Goal: Task Accomplishment & Management: Use online tool/utility

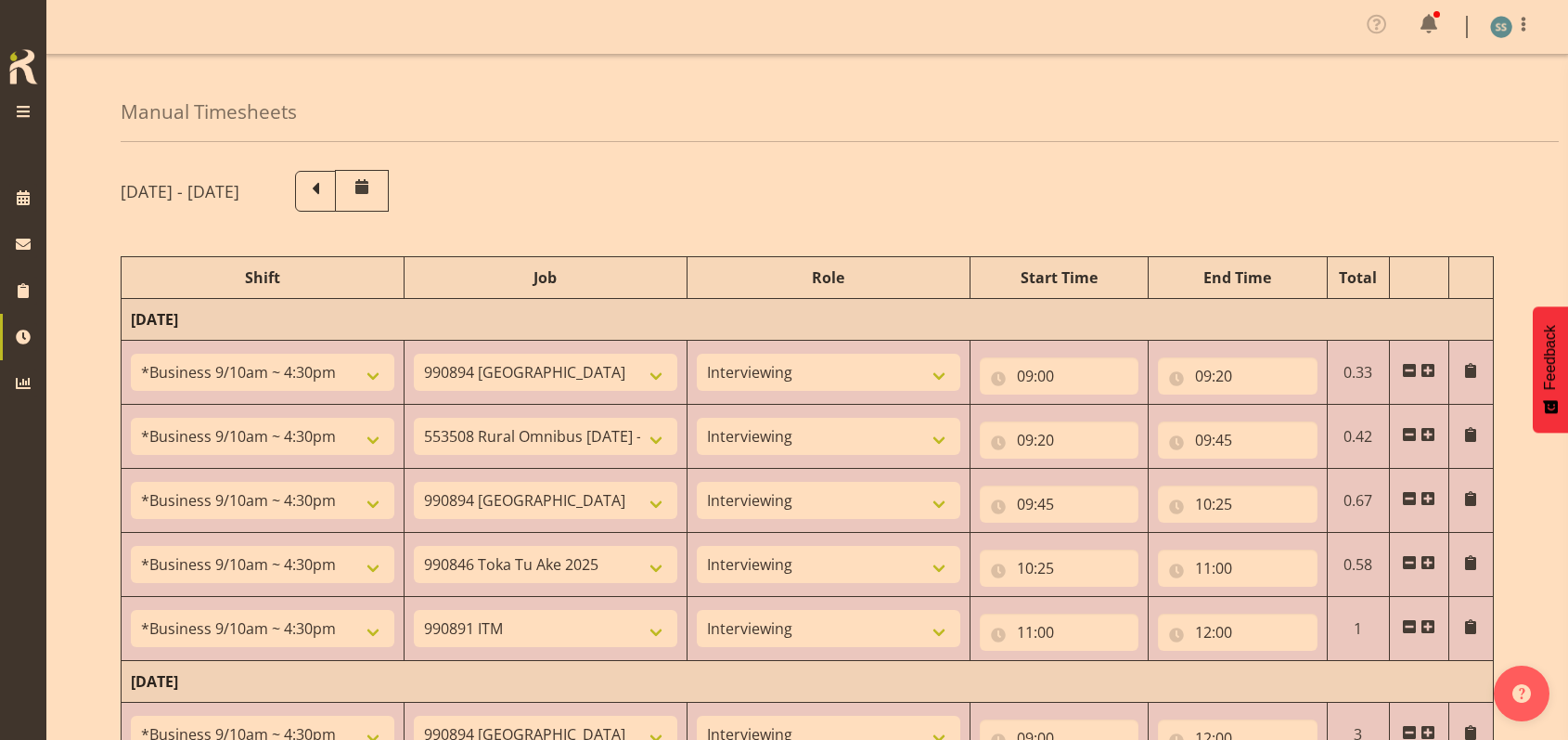
select select "26078"
select select "10576"
select select "47"
select select "26078"
select select "10536"
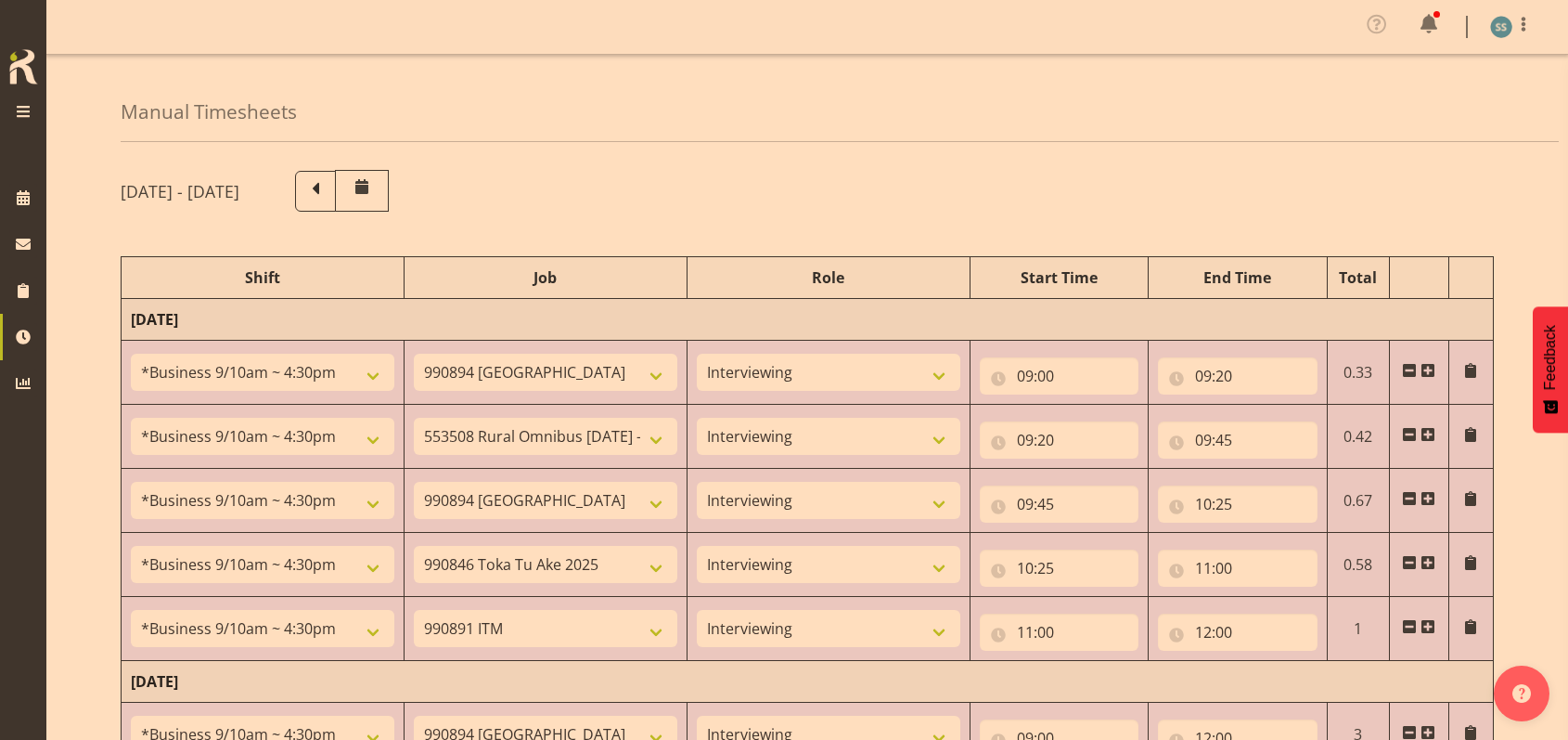
select select "47"
select select "26078"
select select "10576"
select select "47"
select select "26078"
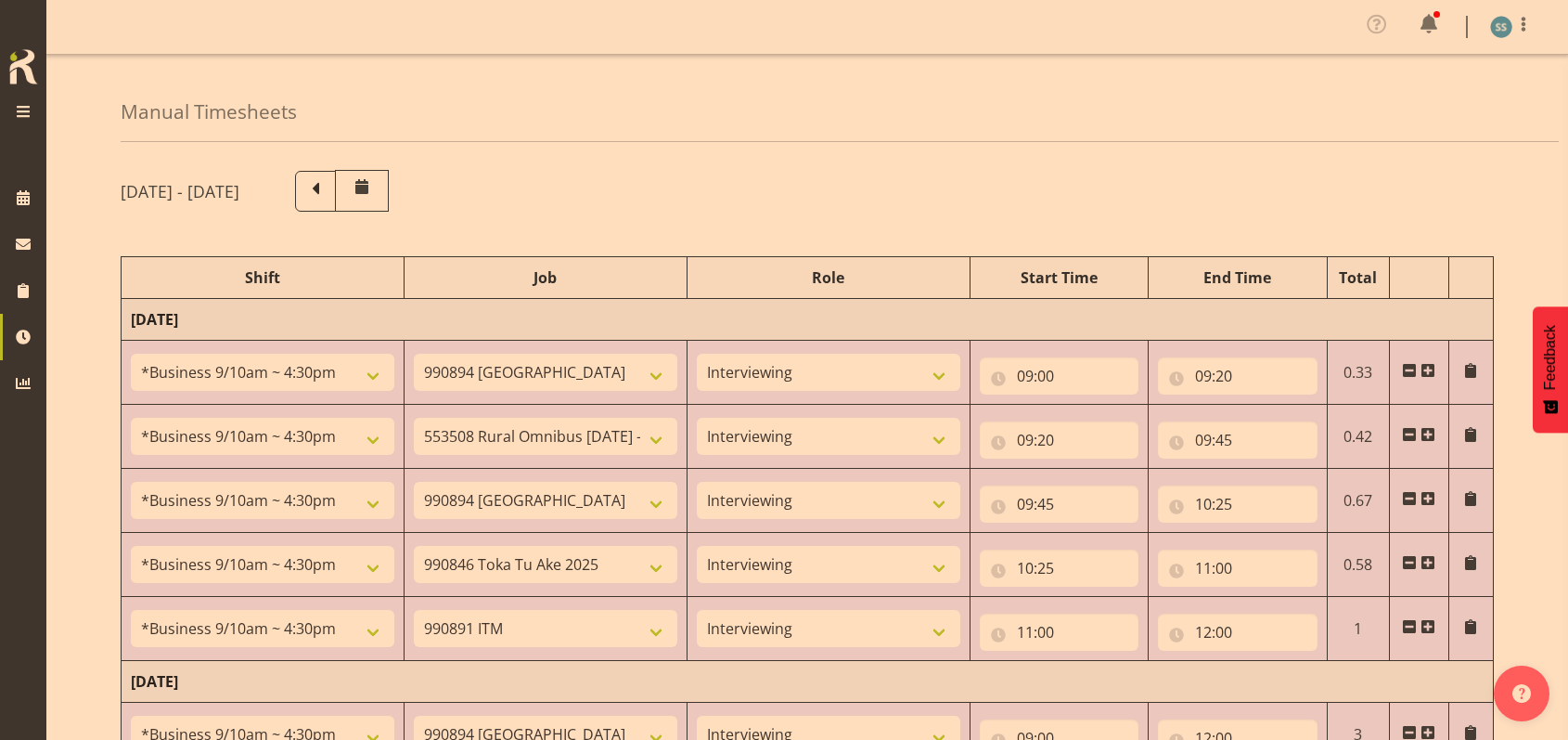
select select "9426"
select select "47"
select select "26078"
select select "10549"
select select "47"
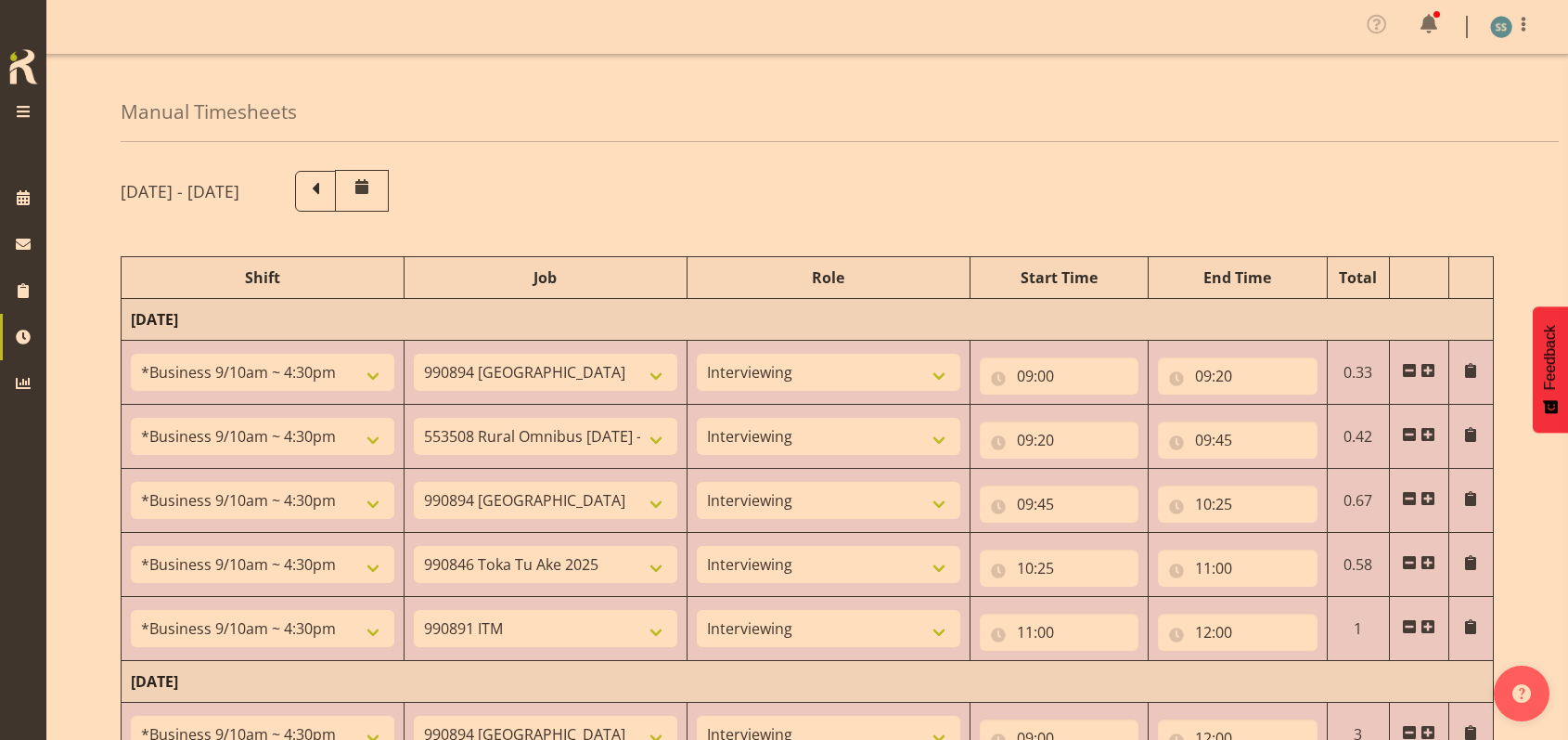
select select "26078"
select select "10576"
select select "47"
select select "48116"
select select "9426"
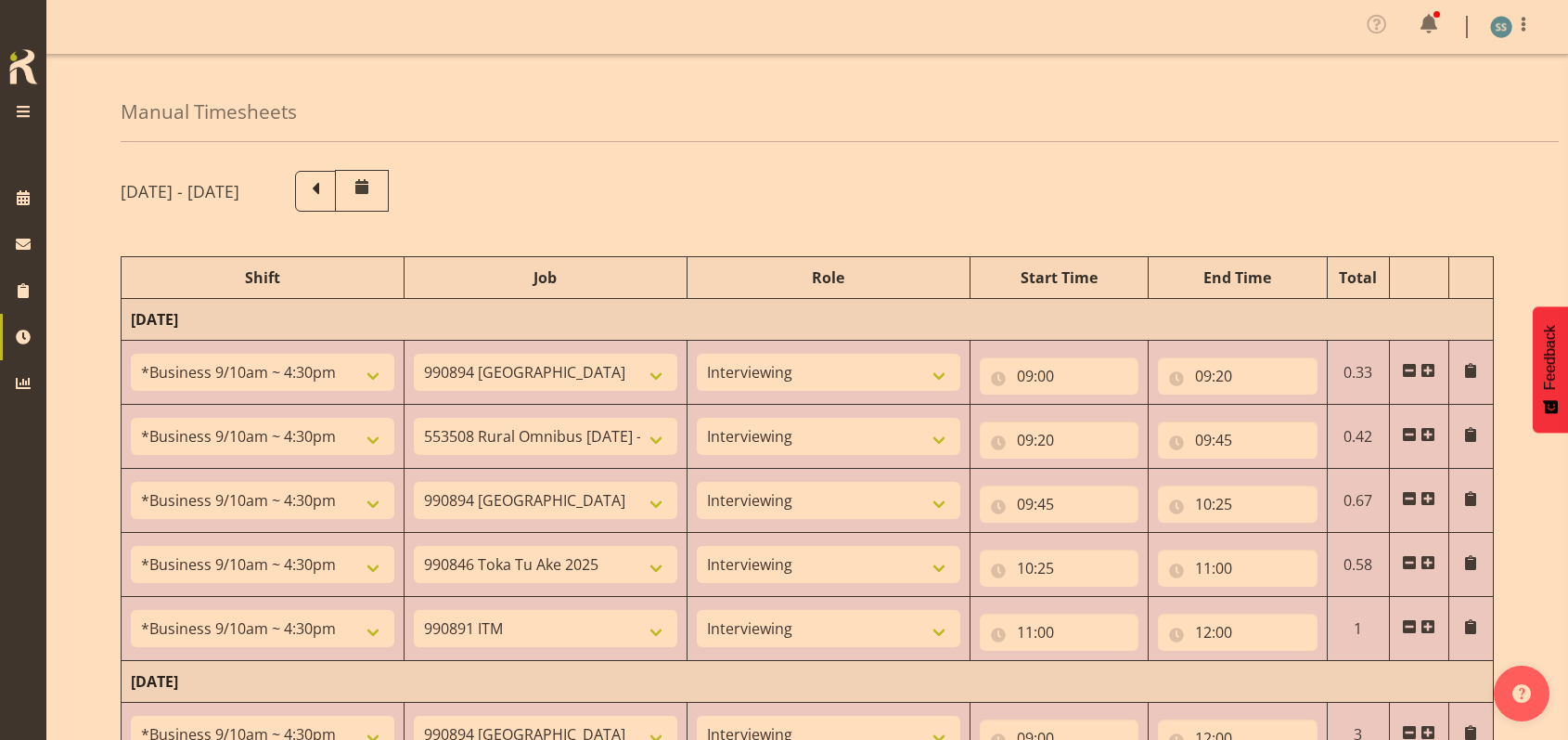
select select "47"
select select "56692"
select select "10499"
select select "47"
select select "26078"
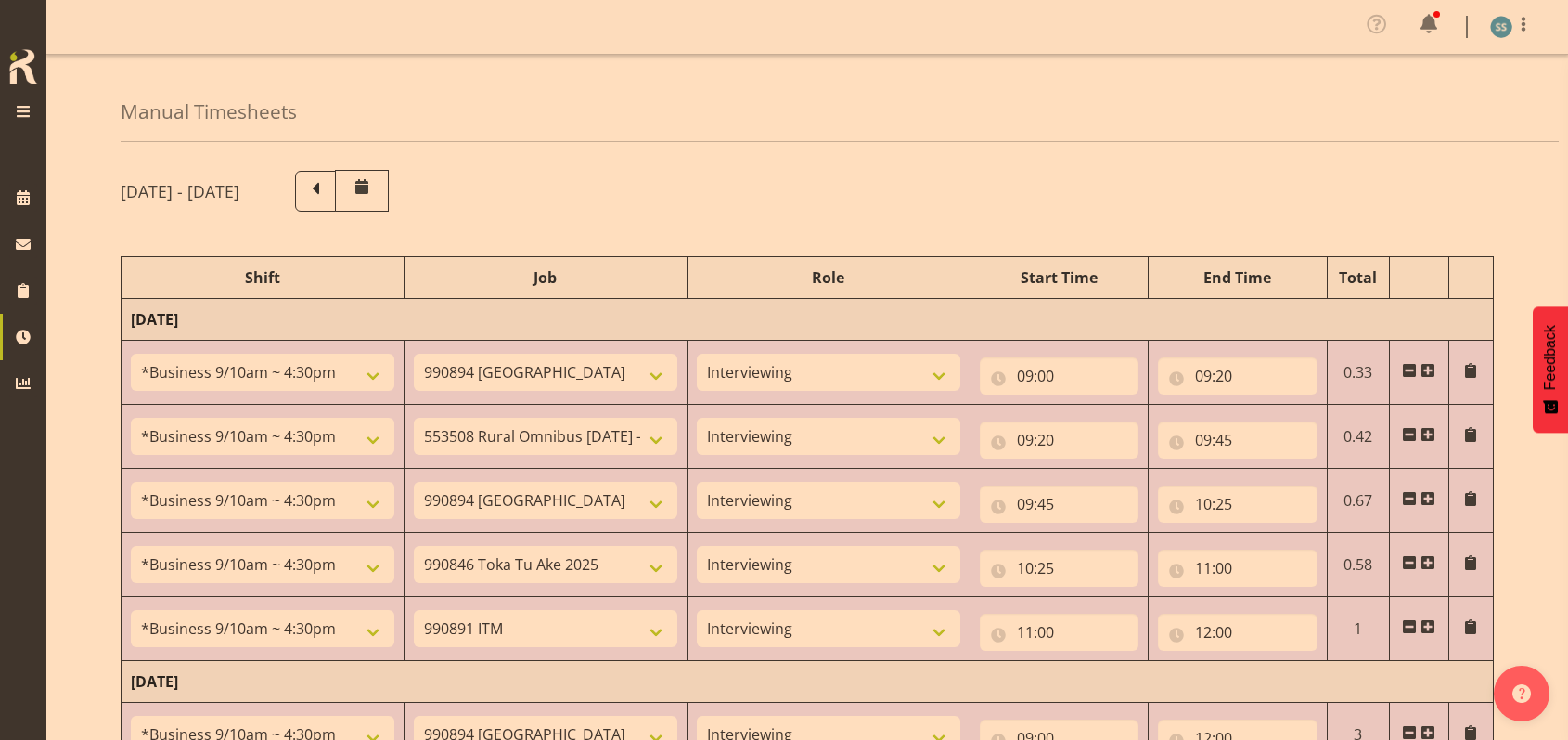
select select "9426"
select select "47"
select select "26078"
select select "10527"
select select "47"
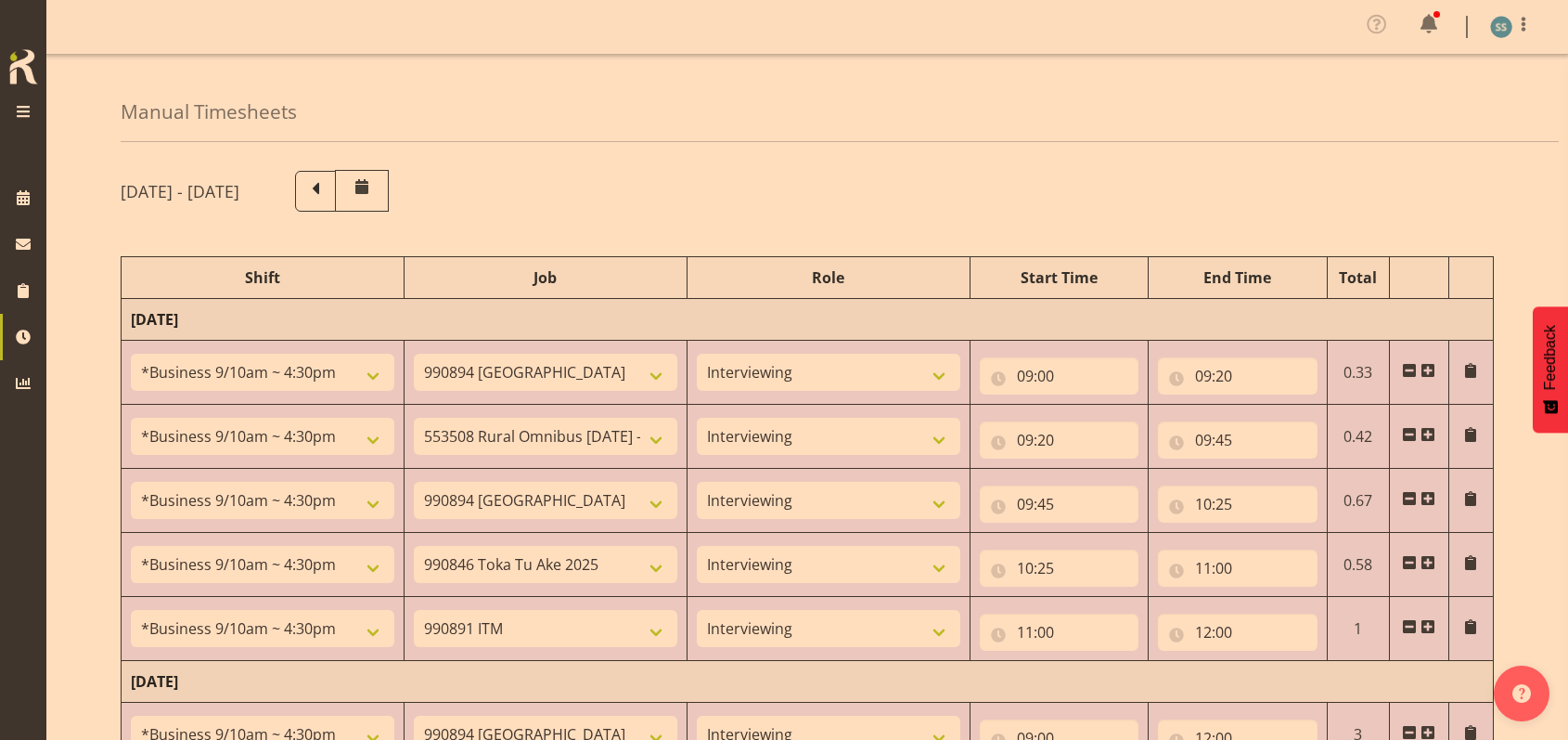
select select "26078"
select select "9426"
select select "47"
select select "48116"
select select "9636"
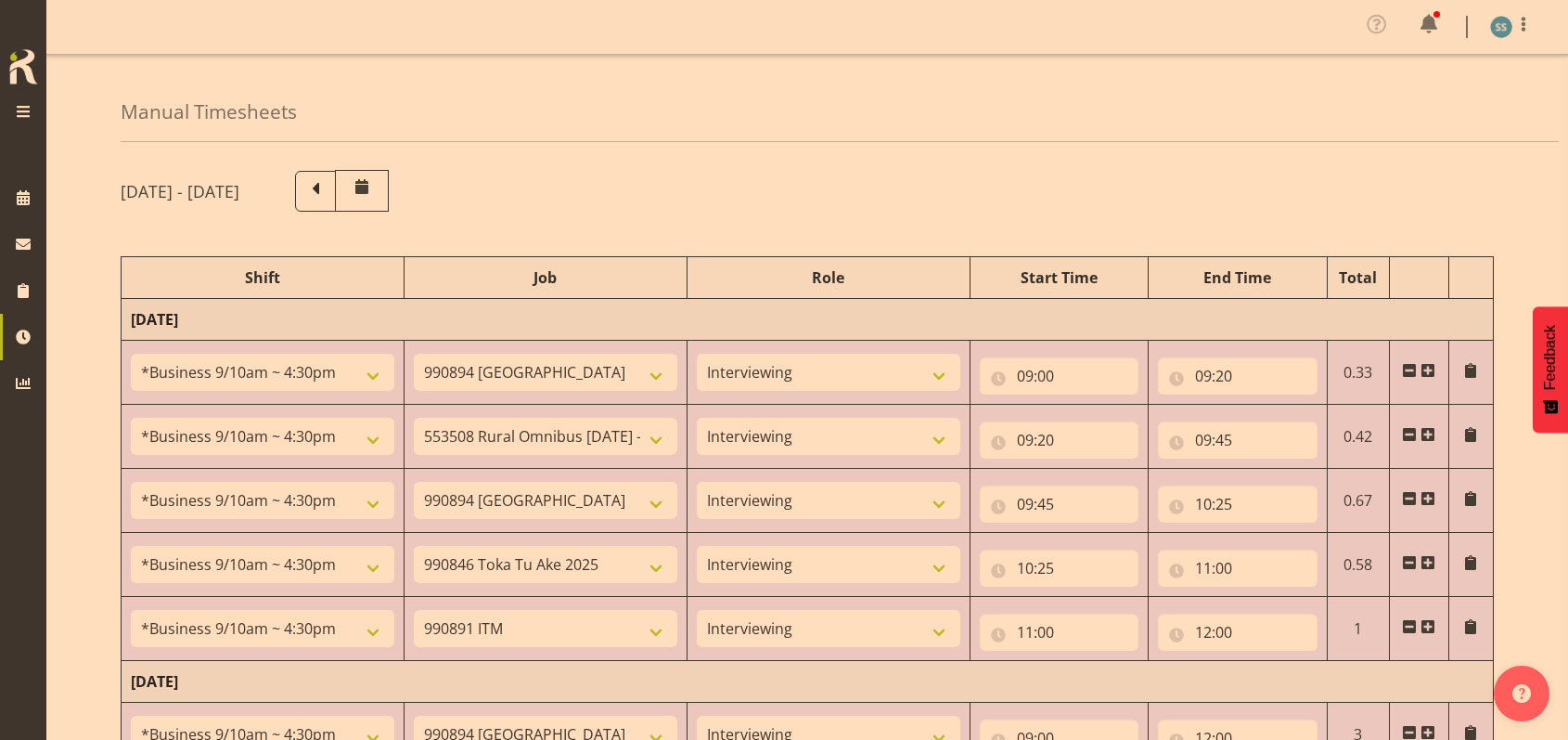
select select "47"
select select "48116"
select select "9426"
select select "47"
select select "48116"
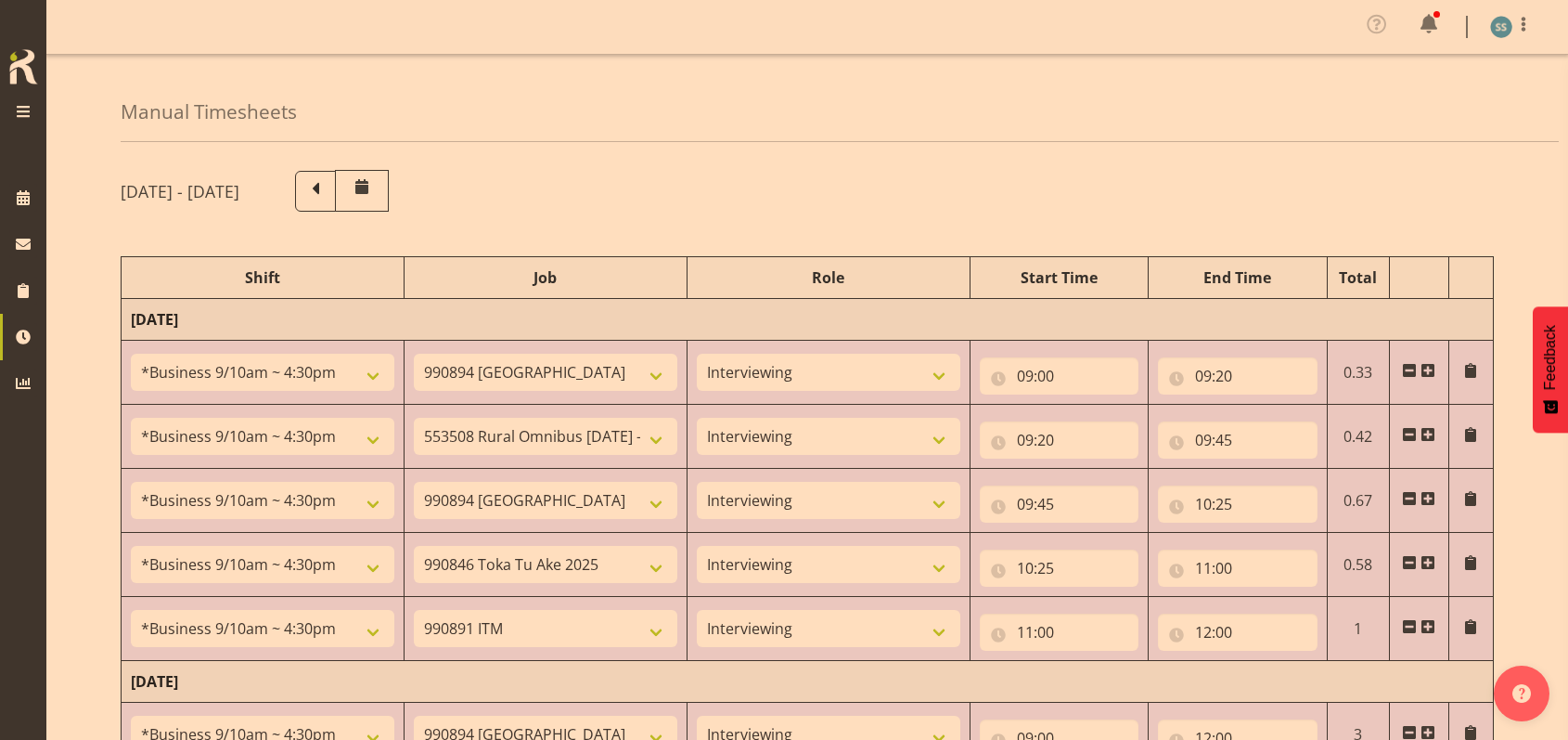
select select "9636"
select select "47"
select select "48116"
select select "9426"
select select "47"
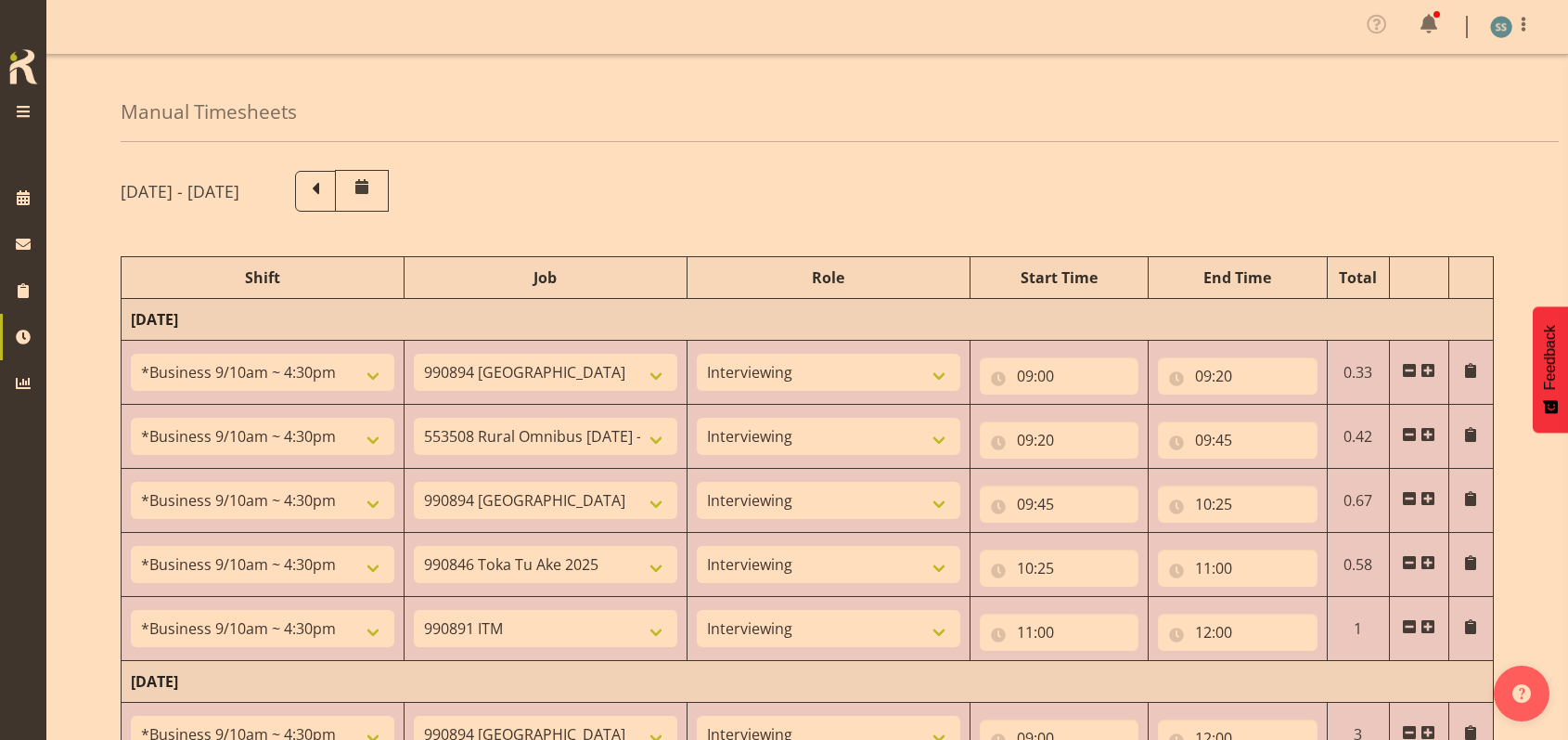
select select "48116"
select select "9636"
select select "47"
select select "56692"
select select "10499"
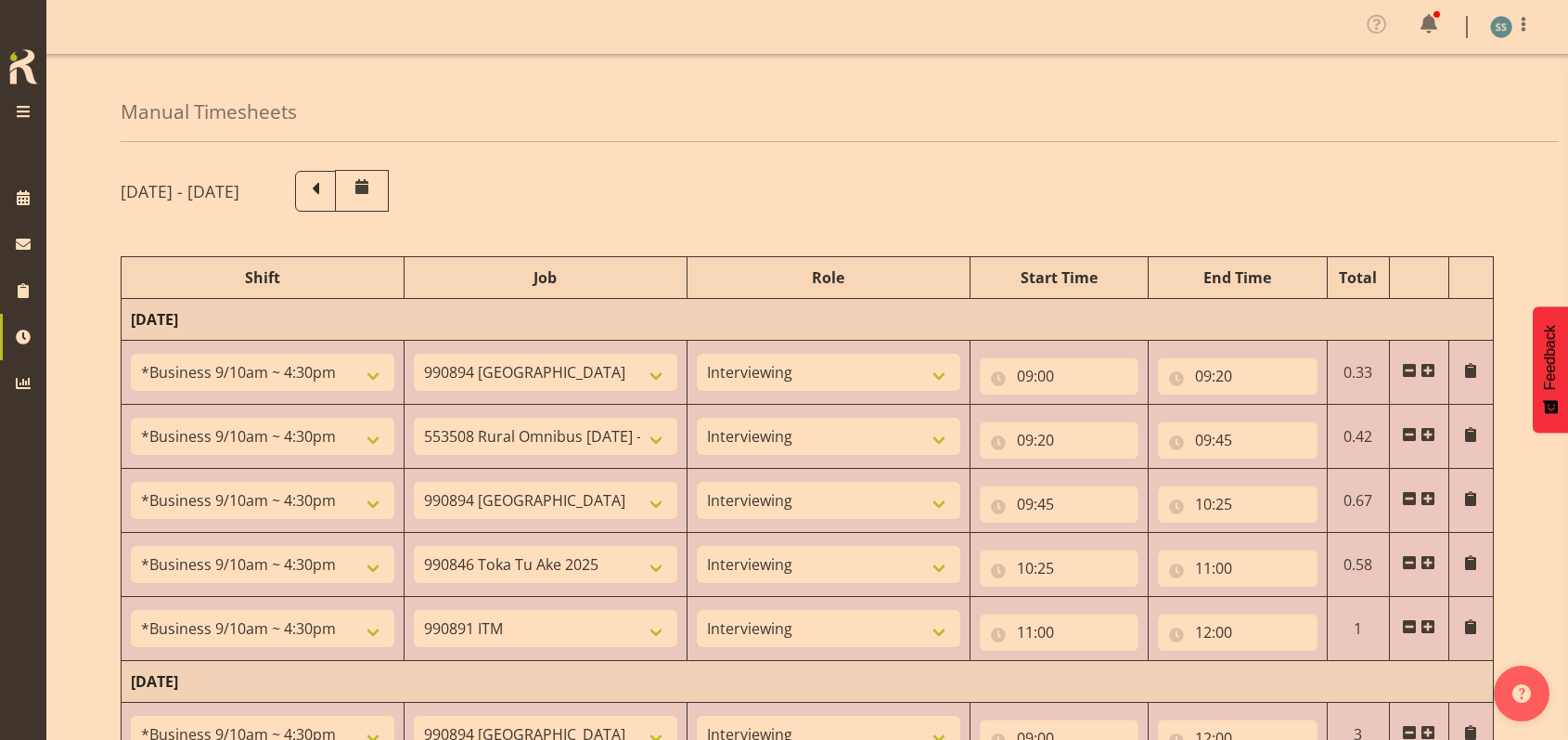
select select "47"
select select "26078"
select select "10527"
select select "47"
select select "48116"
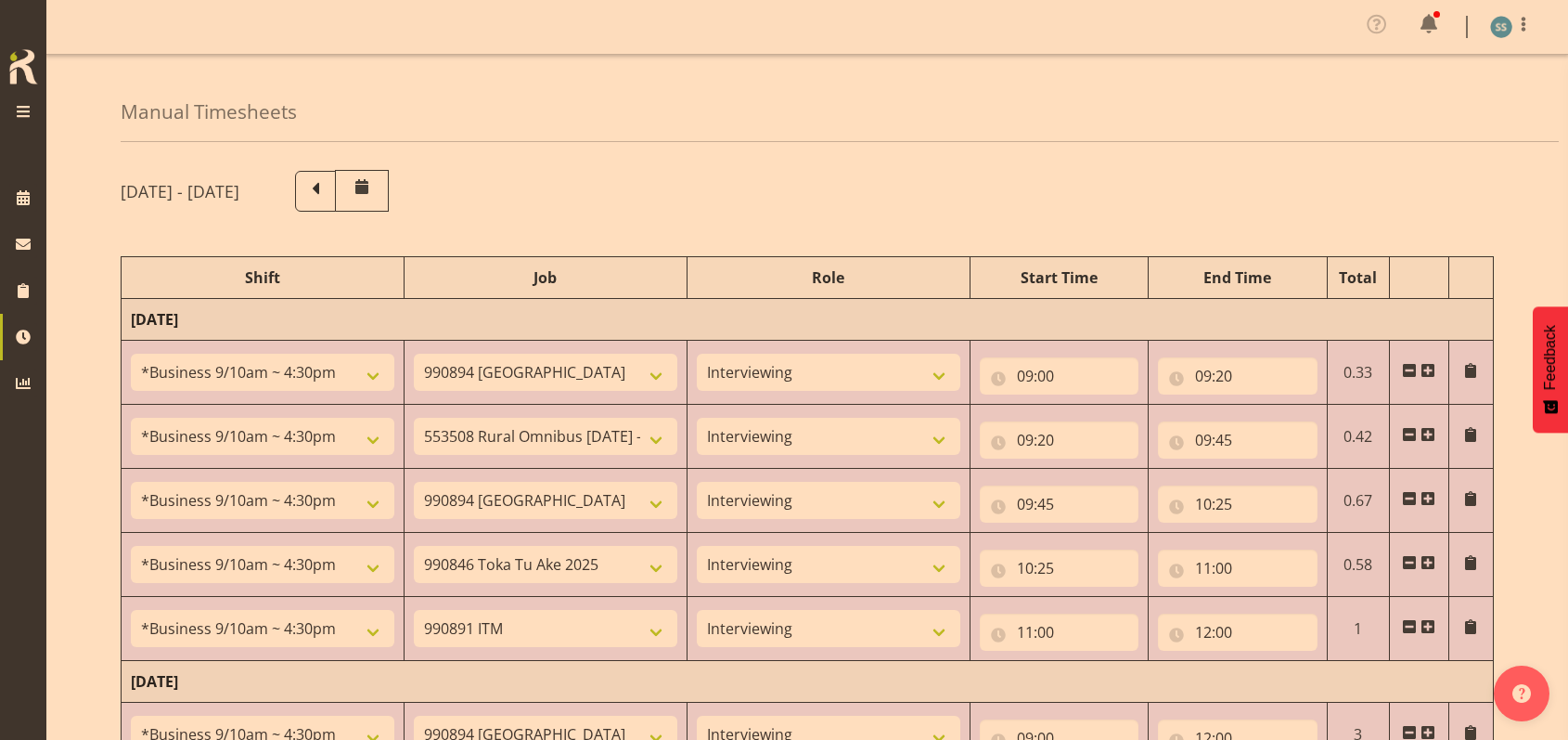
select select "10587"
select select "48116"
select select "9636"
select select "47"
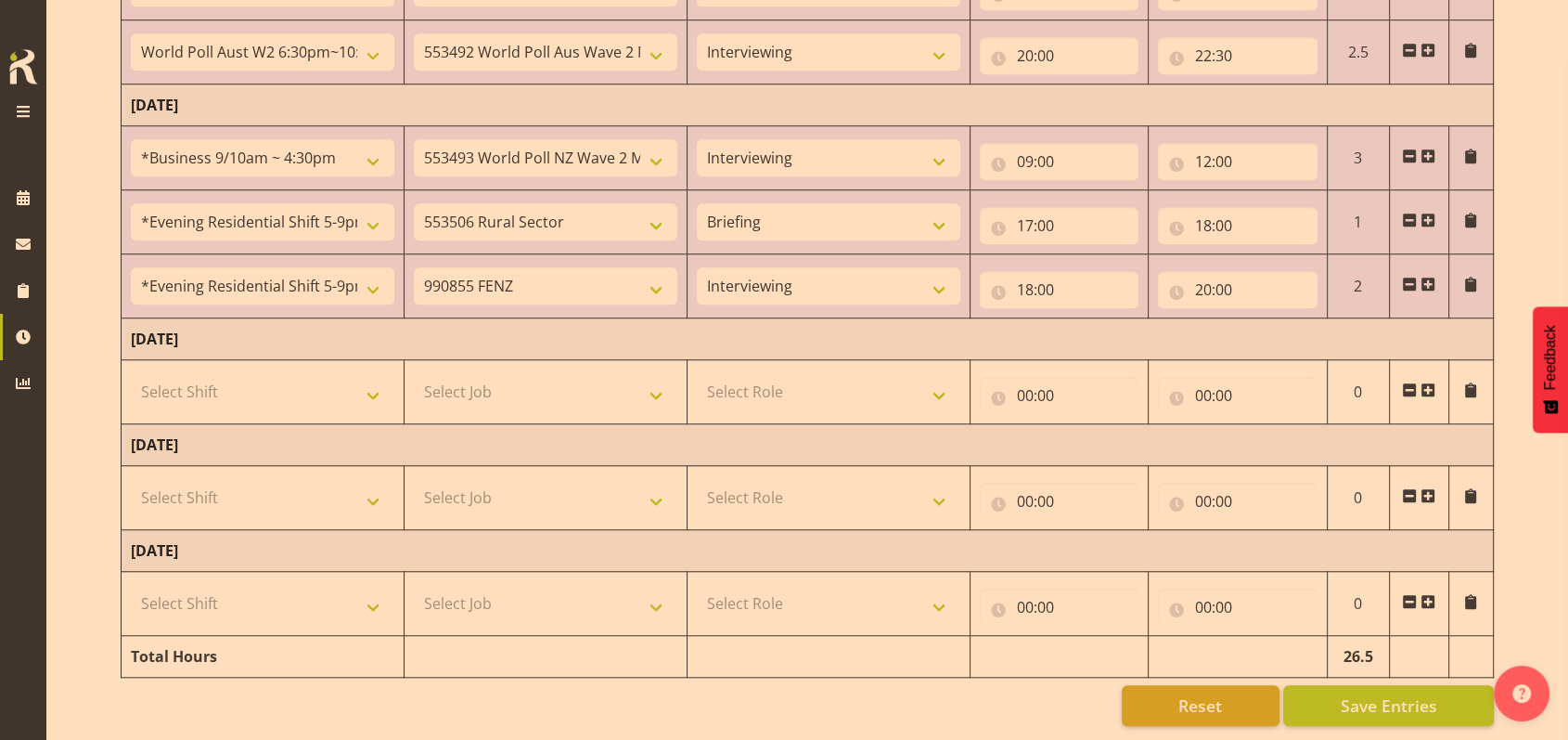
scroll to position [1443, 0]
